Goal: Task Accomplishment & Management: Manage account settings

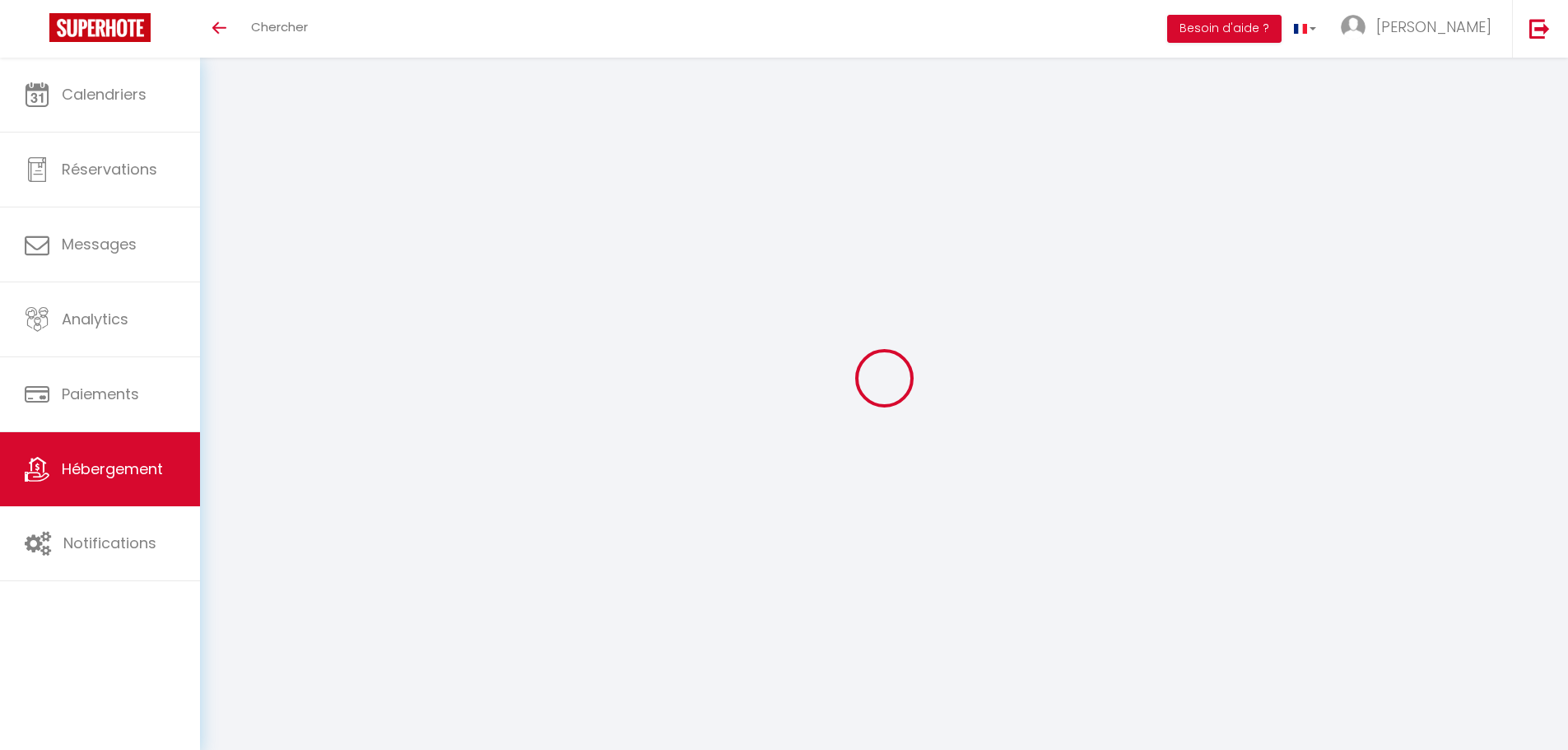
checkbox input "true"
select select "- 10 %"
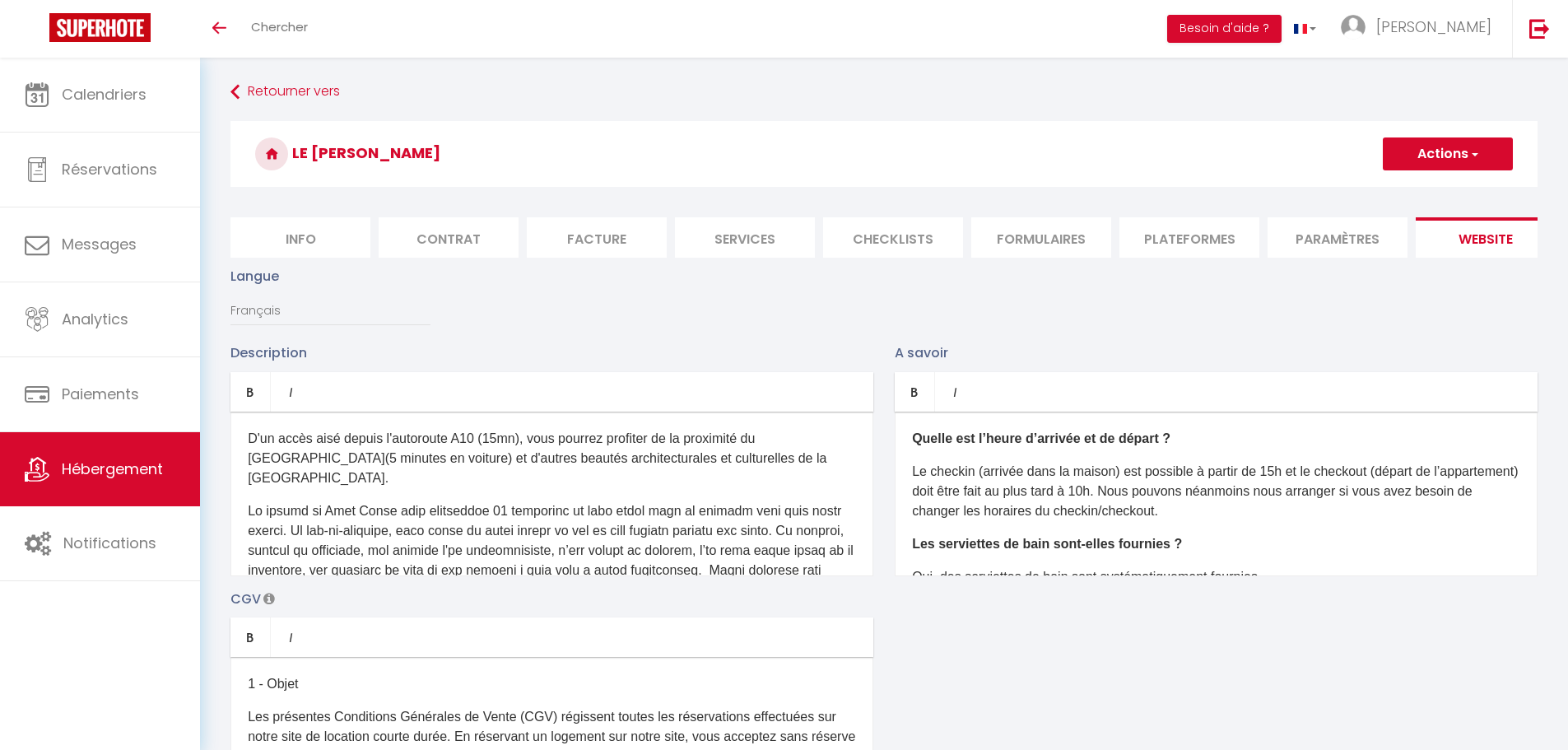
click at [1325, 236] on li "Paramètres" at bounding box center [1337, 237] width 139 height 40
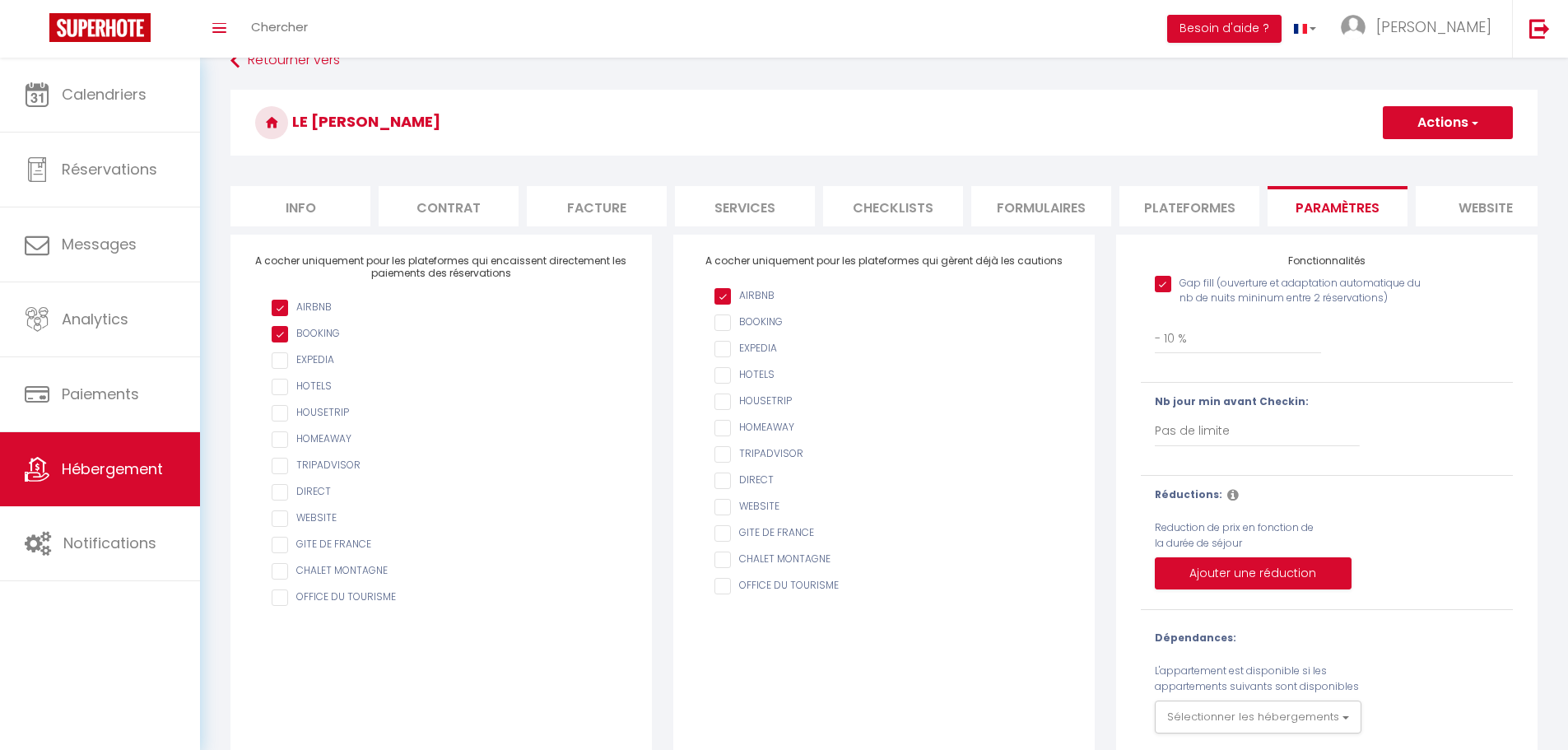
scroll to position [84, 0]
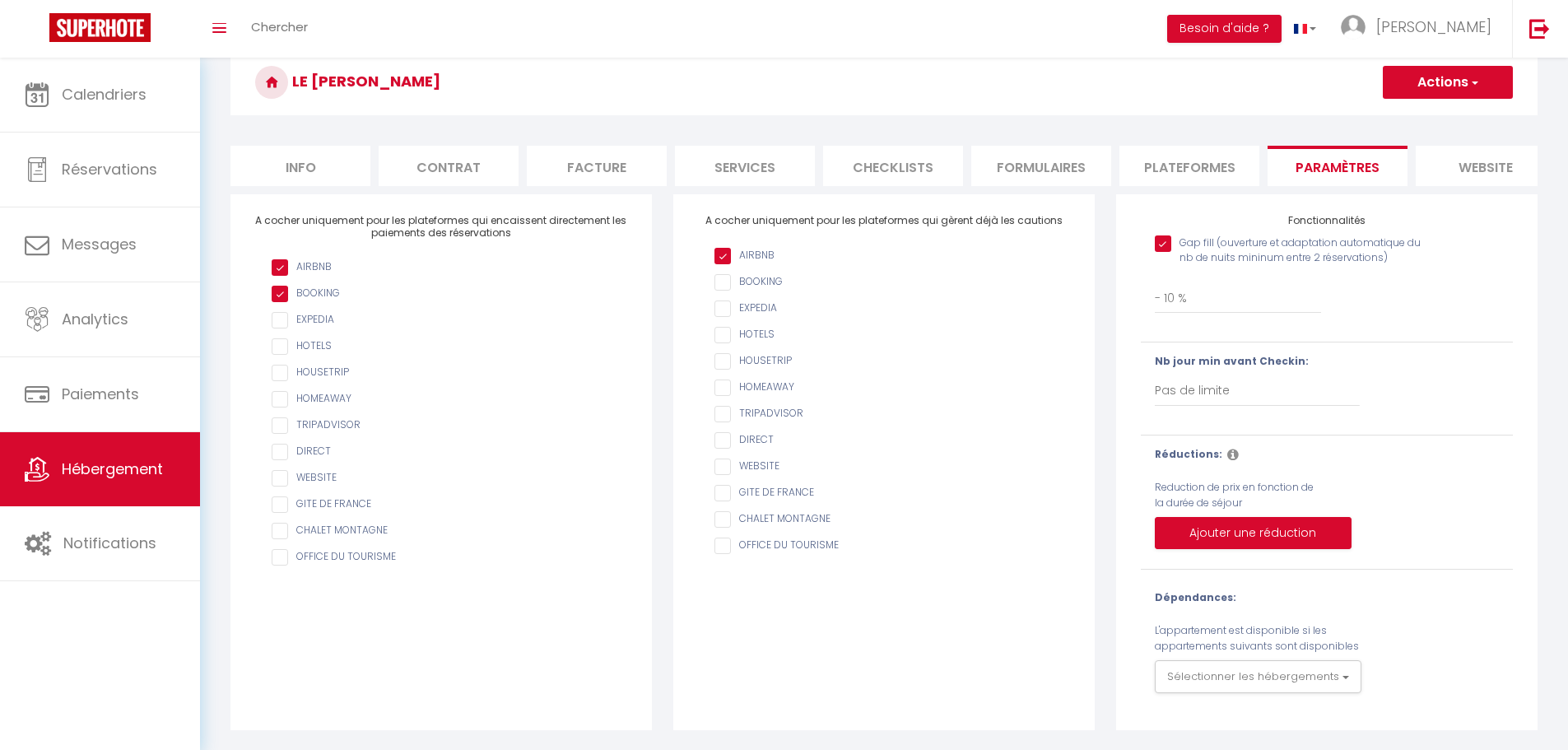
click at [1156, 147] on li "Plateformes" at bounding box center [1189, 166] width 139 height 40
select select
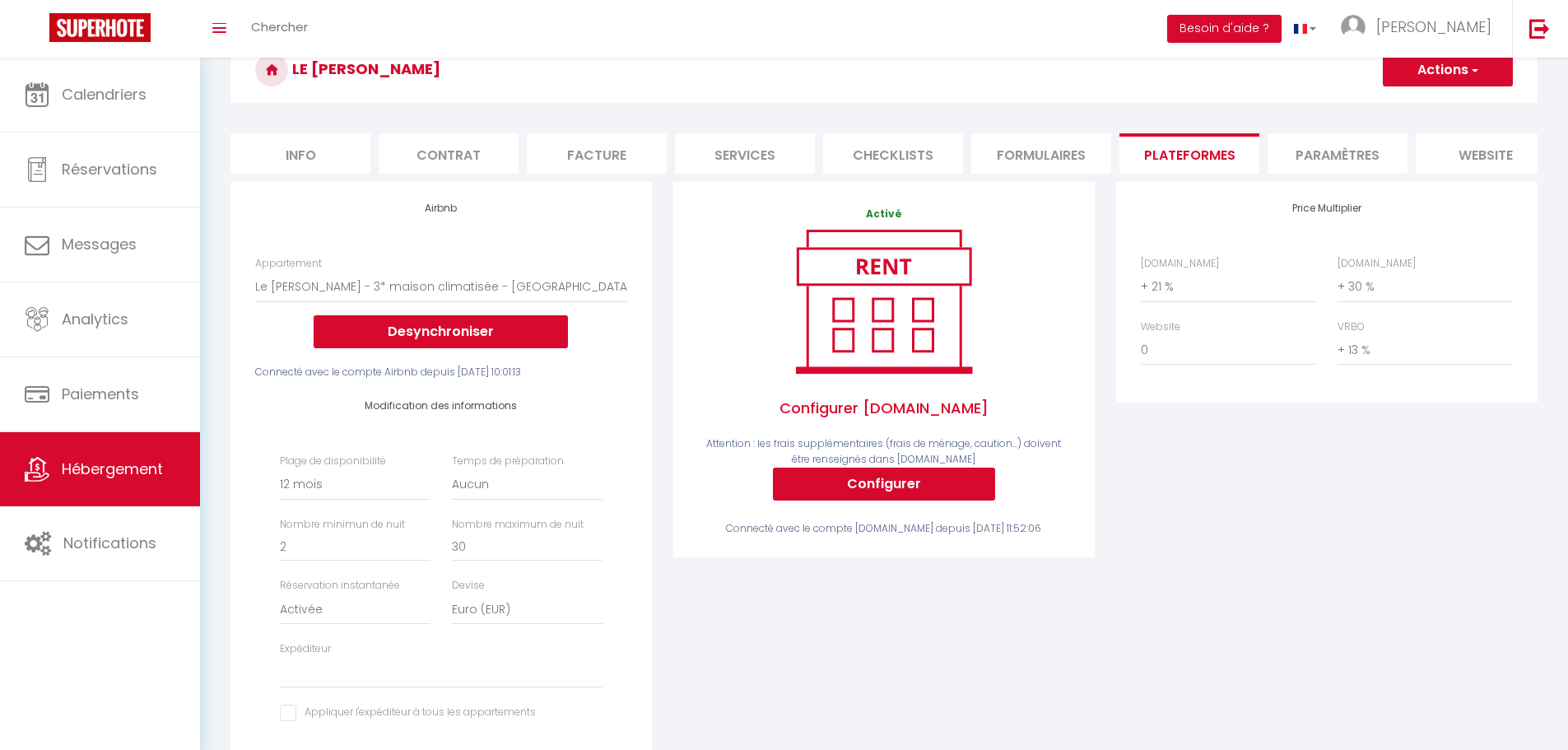
click at [1050, 144] on li "Formulaires" at bounding box center [1041, 153] width 139 height 40
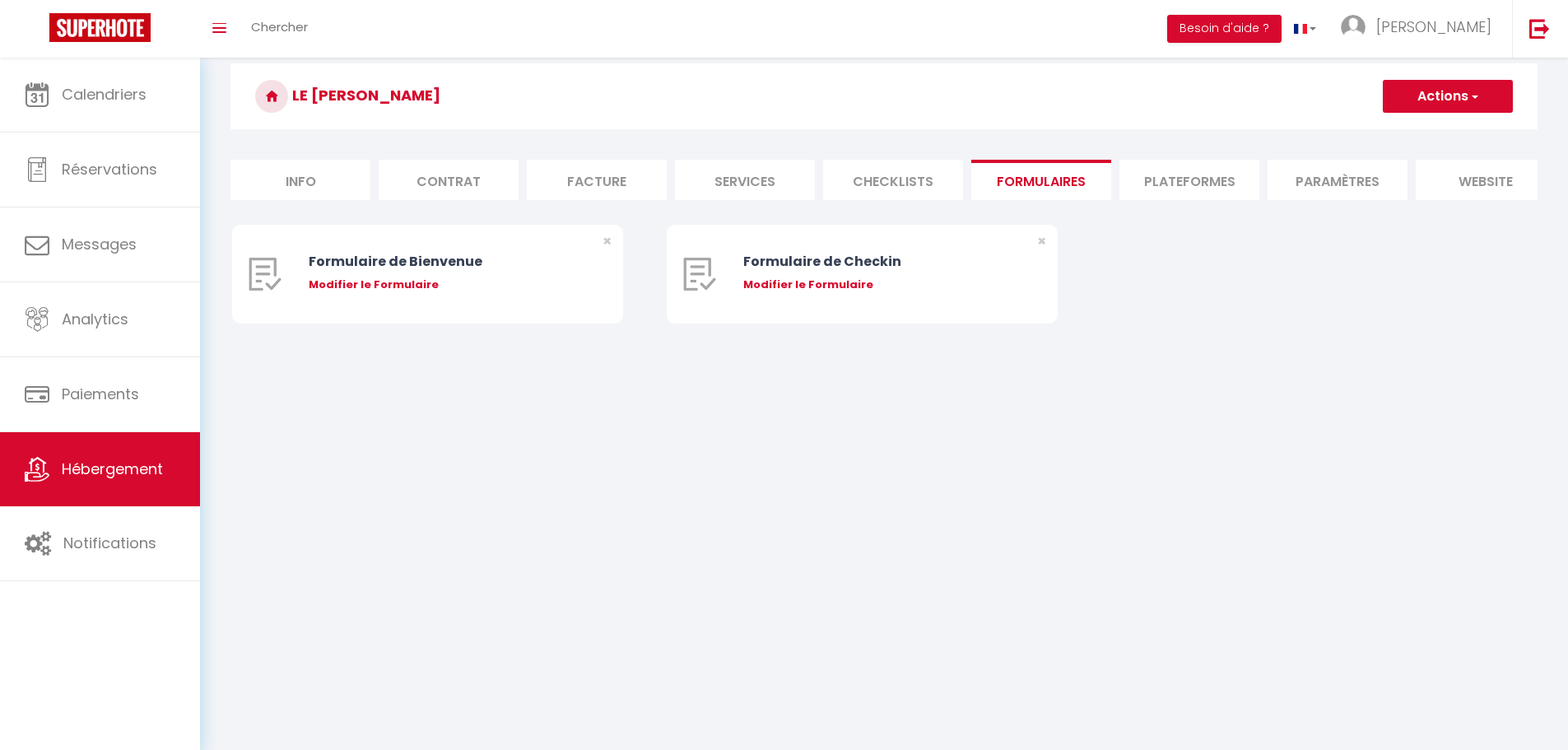
click at [922, 177] on li "Checklists" at bounding box center [893, 180] width 139 height 40
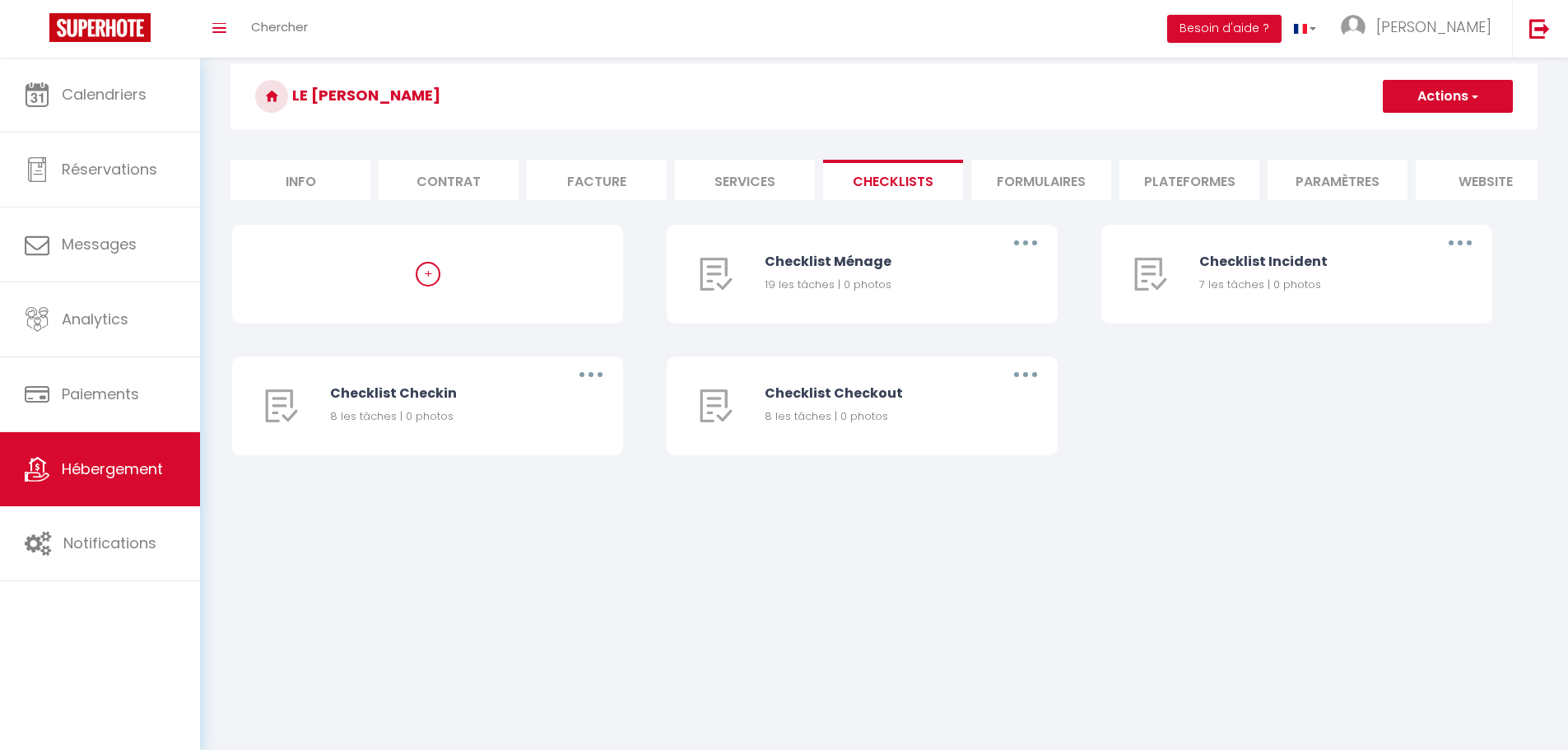
click at [757, 180] on li "Services" at bounding box center [744, 180] width 139 height 40
select select
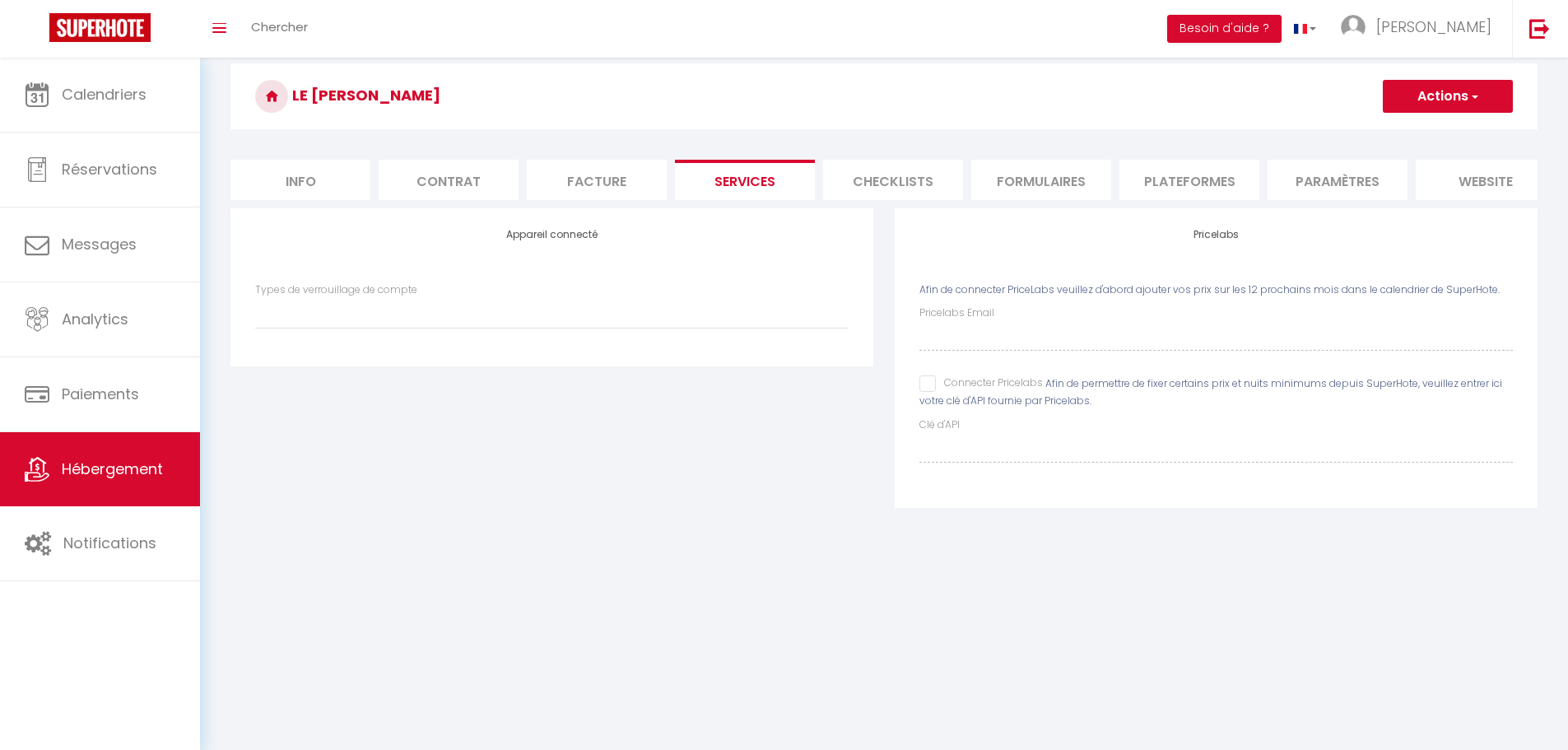
click at [588, 187] on li "Facture" at bounding box center [596, 180] width 139 height 40
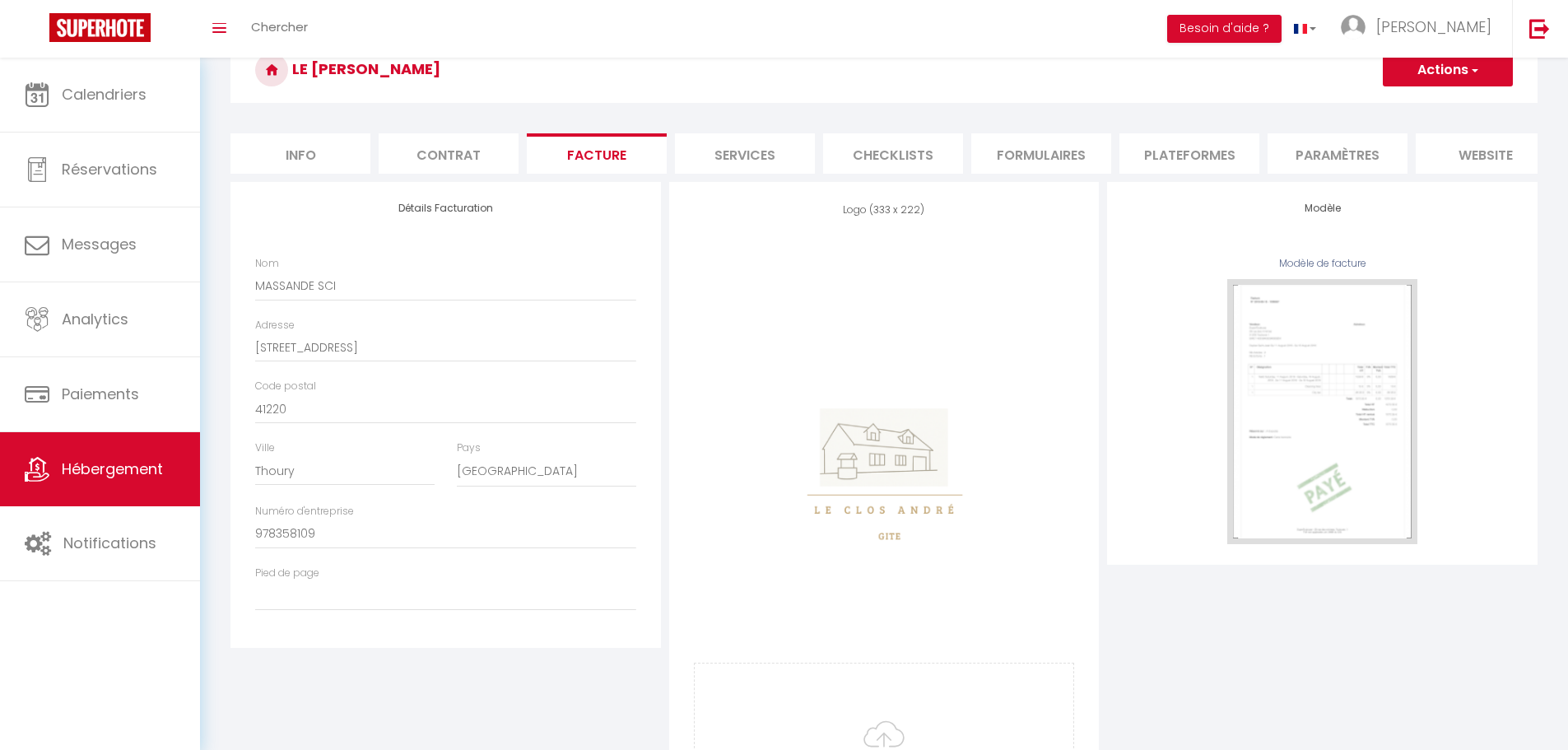
click at [472, 151] on li "Contrat" at bounding box center [448, 153] width 139 height 40
checkbox input "false"
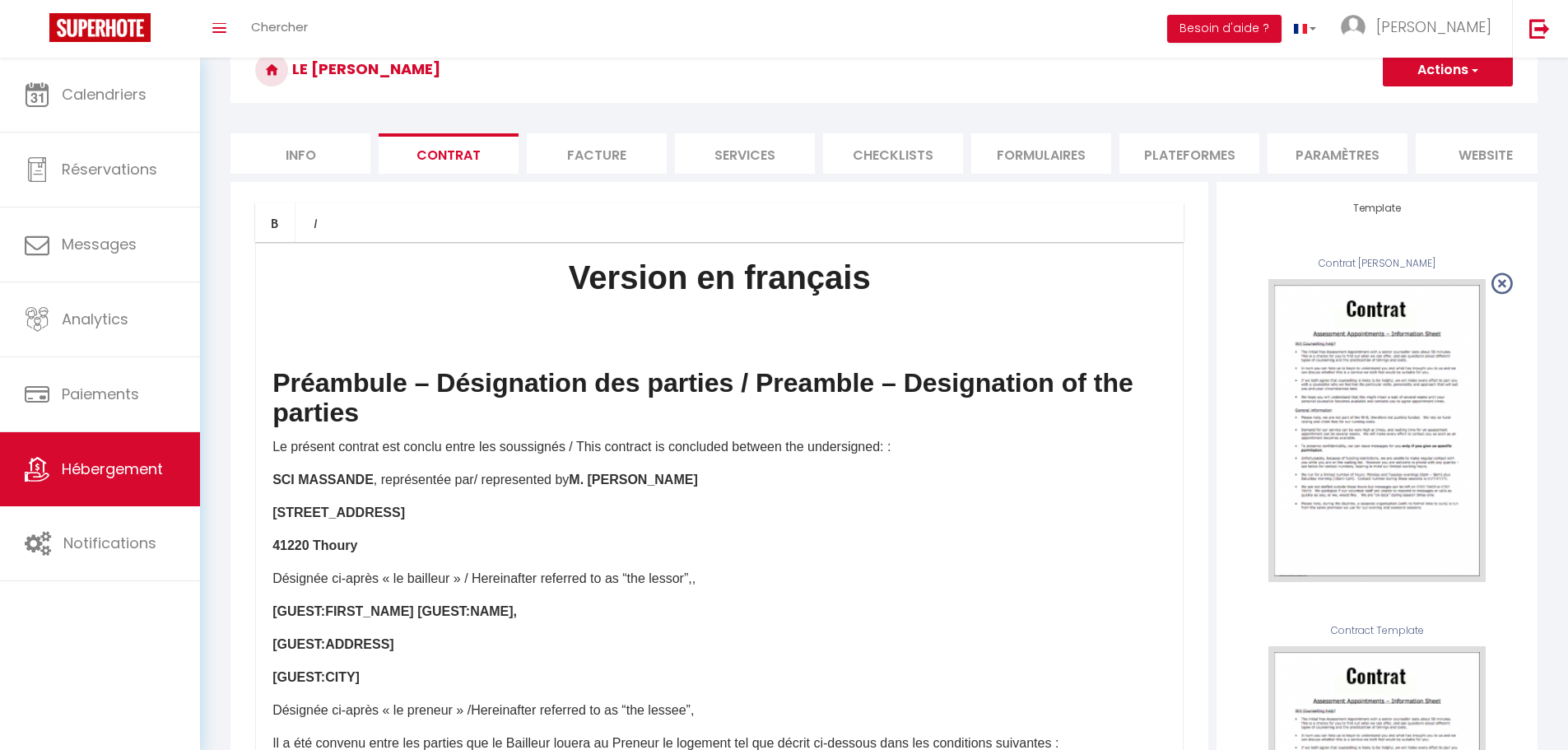
click at [316, 157] on li "Info" at bounding box center [300, 153] width 139 height 40
checkbox input "false"
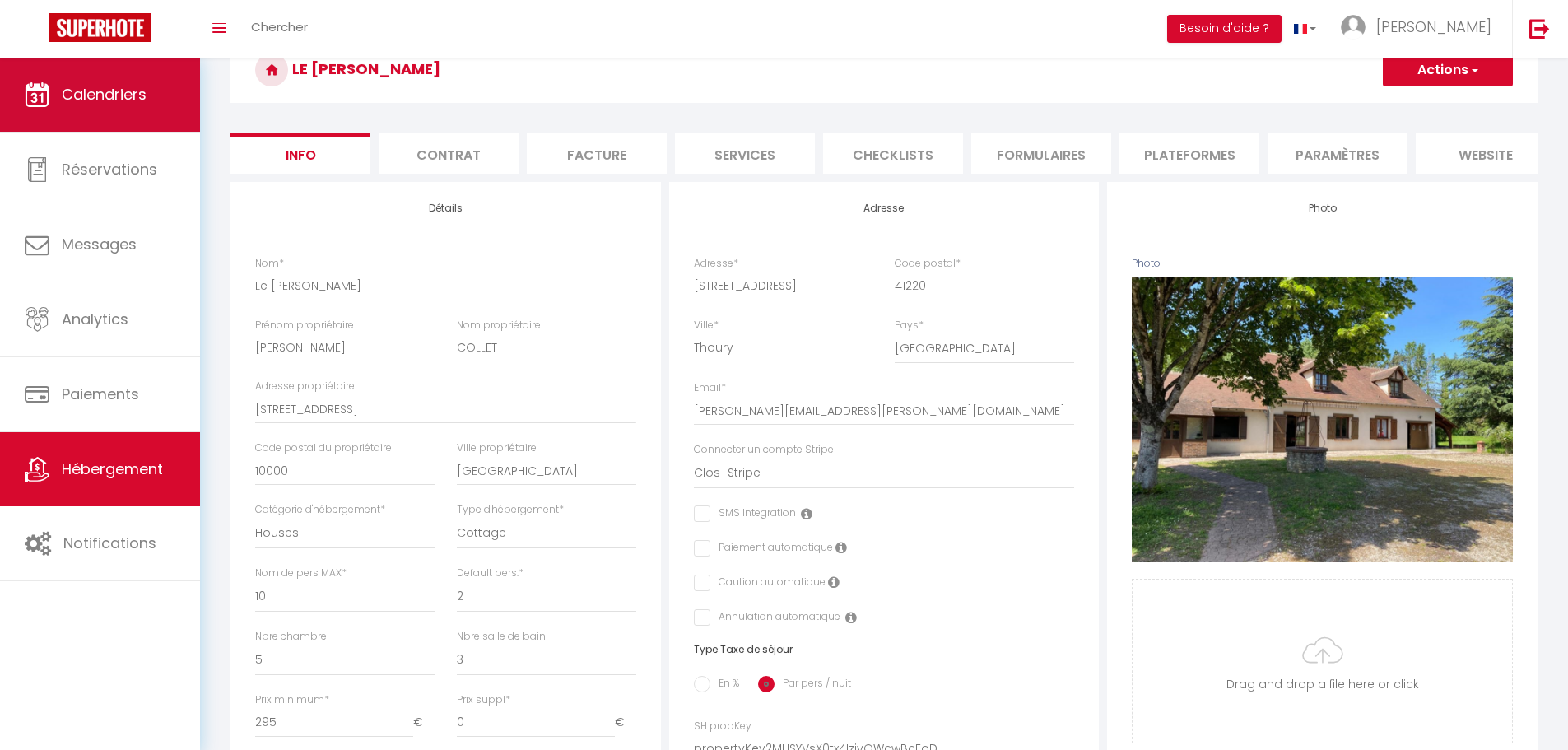
click at [112, 86] on span "Calendriers" at bounding box center [104, 94] width 85 height 21
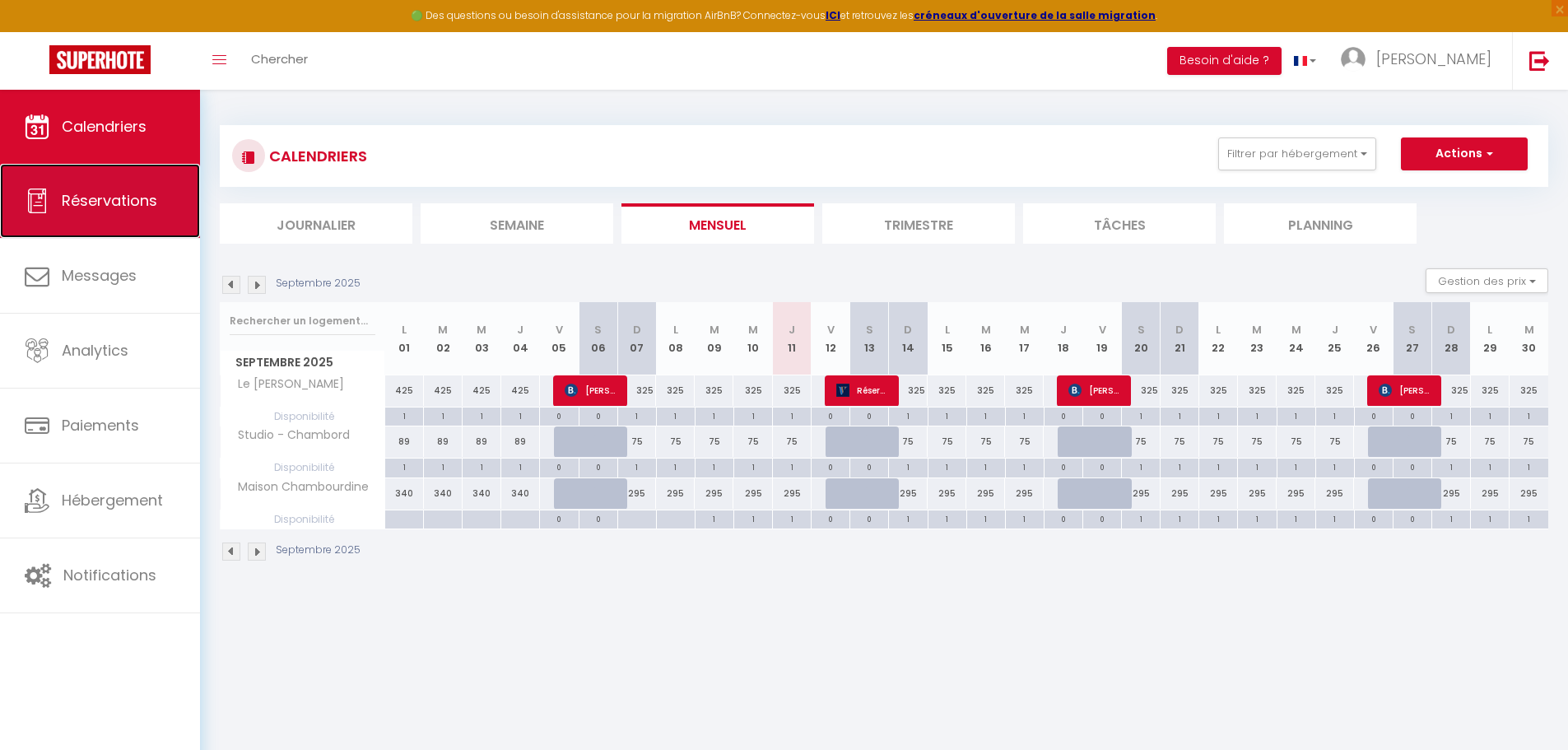
click at [121, 199] on span "Réservations" at bounding box center [110, 201] width 96 height 21
select select "not_cancelled"
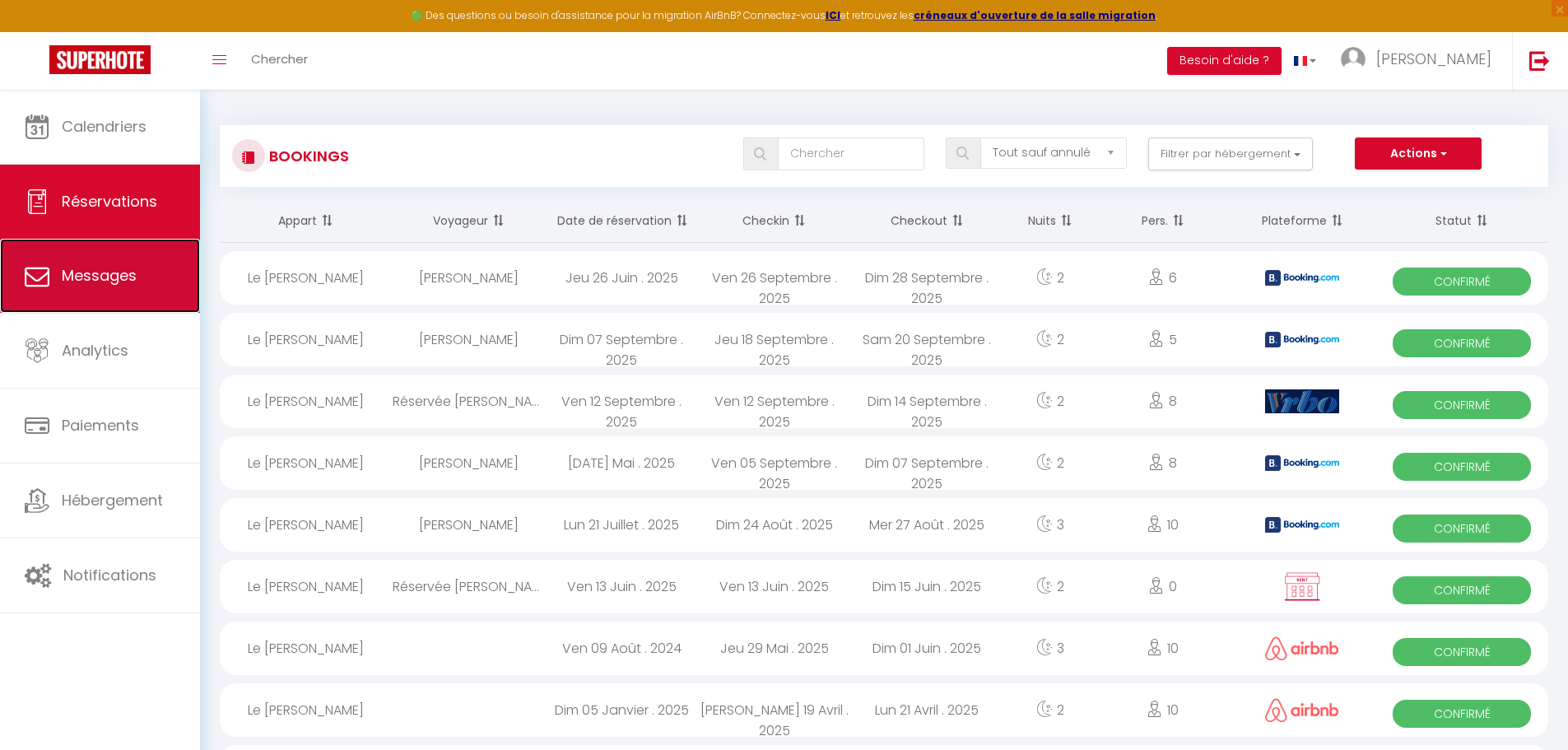
click at [166, 265] on link "Messages" at bounding box center [99, 276] width 200 height 74
select select "message"
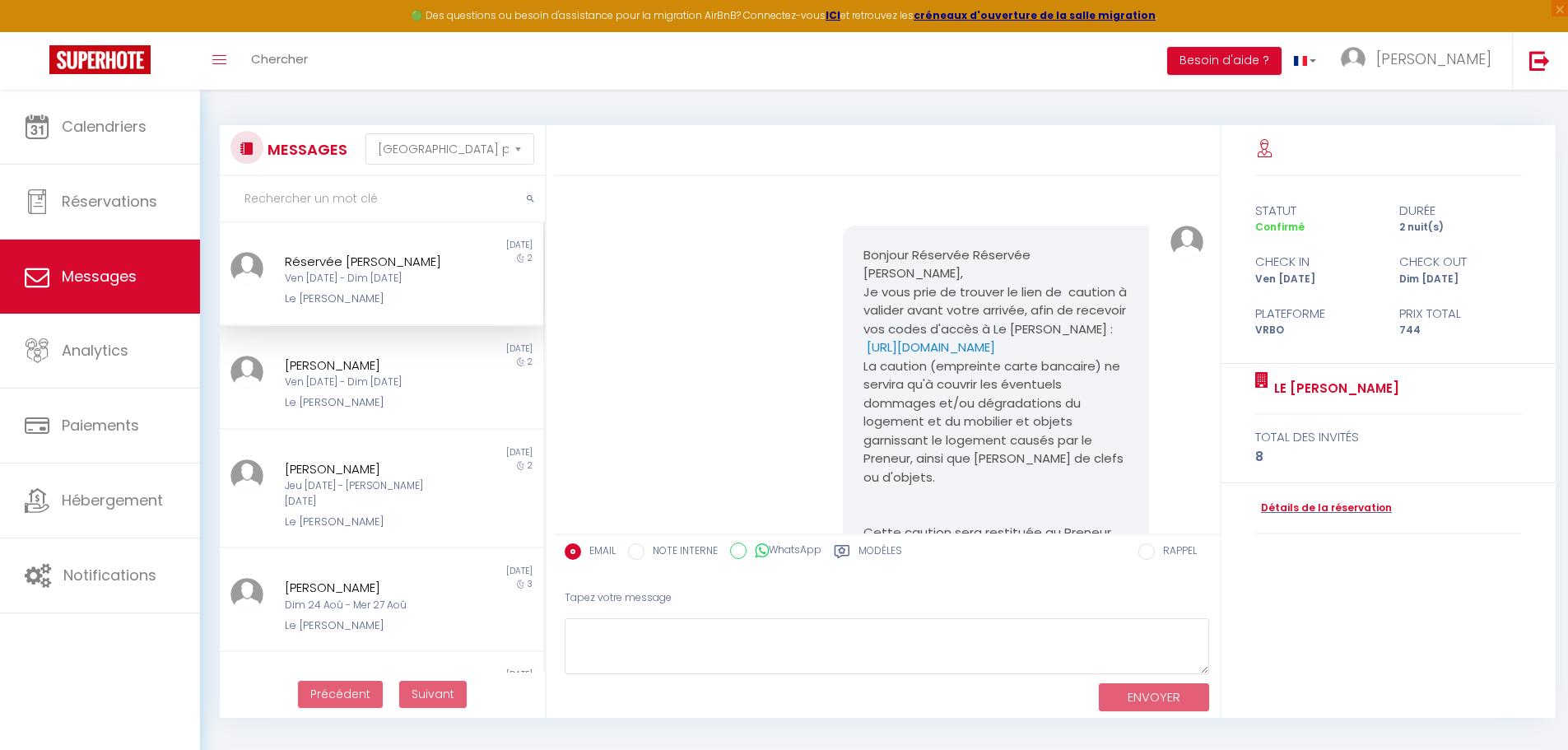
scroll to position [280, 0]
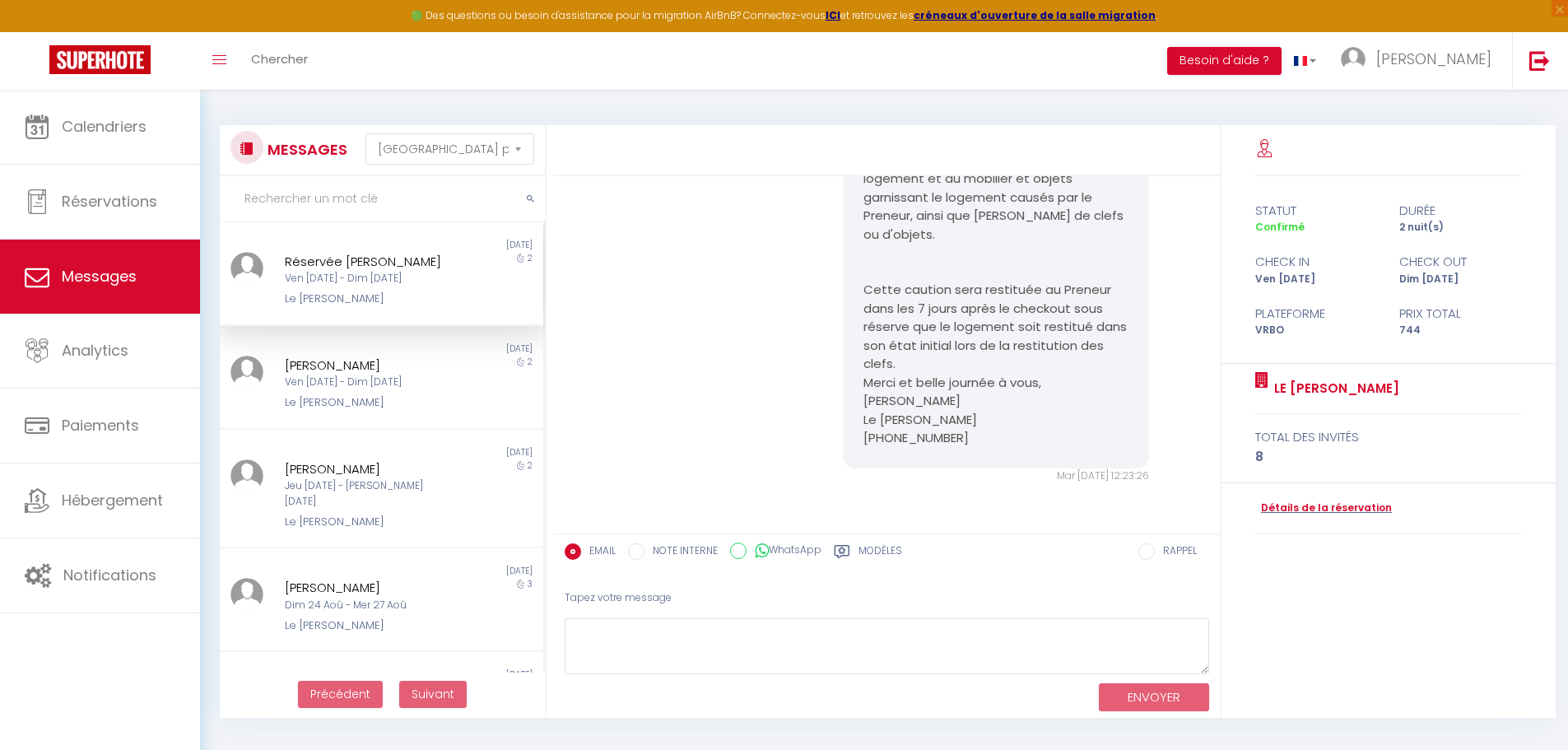
click at [391, 275] on div "Ven [DATE] - Dim [DATE]" at bounding box center [369, 279] width 167 height 16
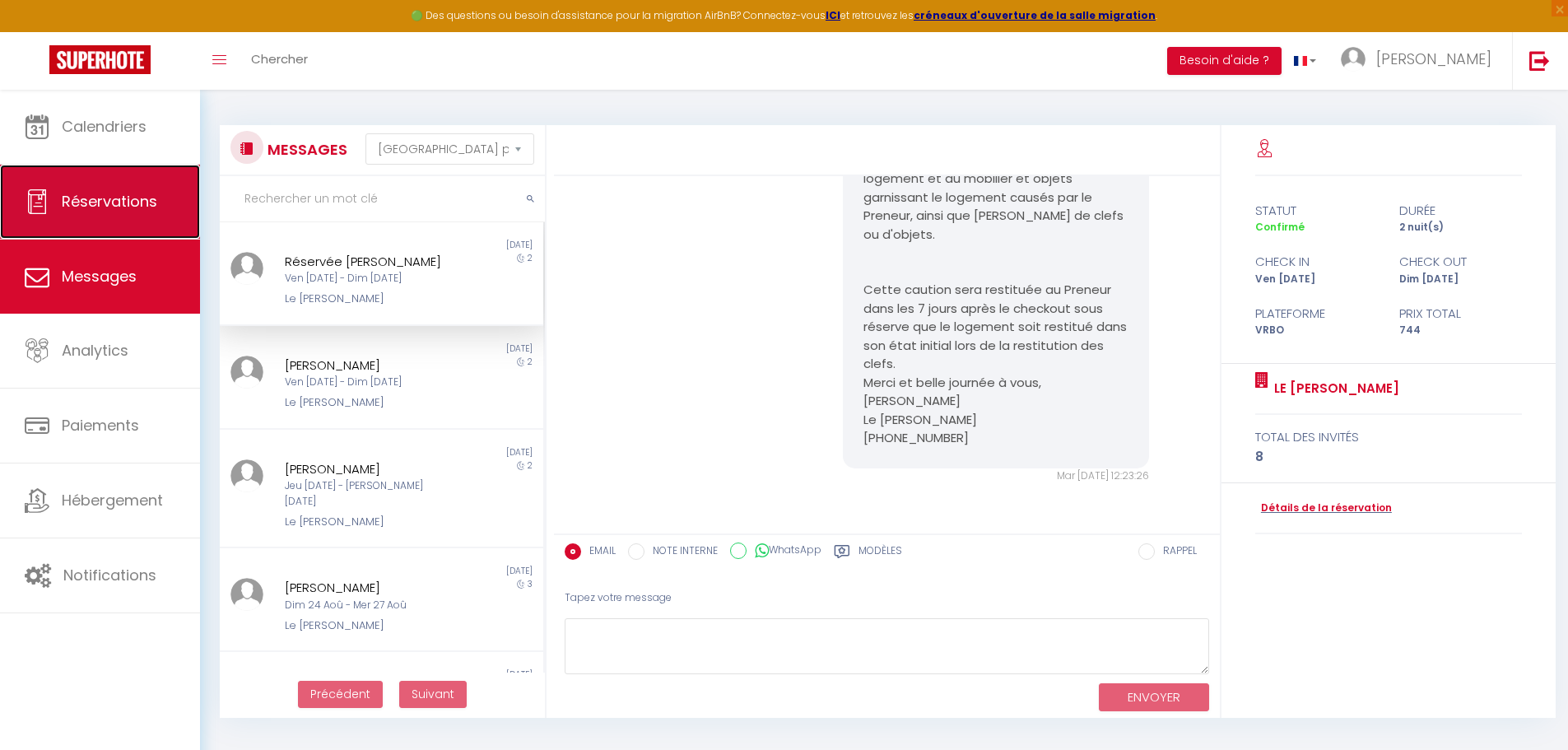
click at [137, 205] on span "Réservations" at bounding box center [110, 201] width 96 height 21
select select "not_cancelled"
